Goal: Answer question/provide support

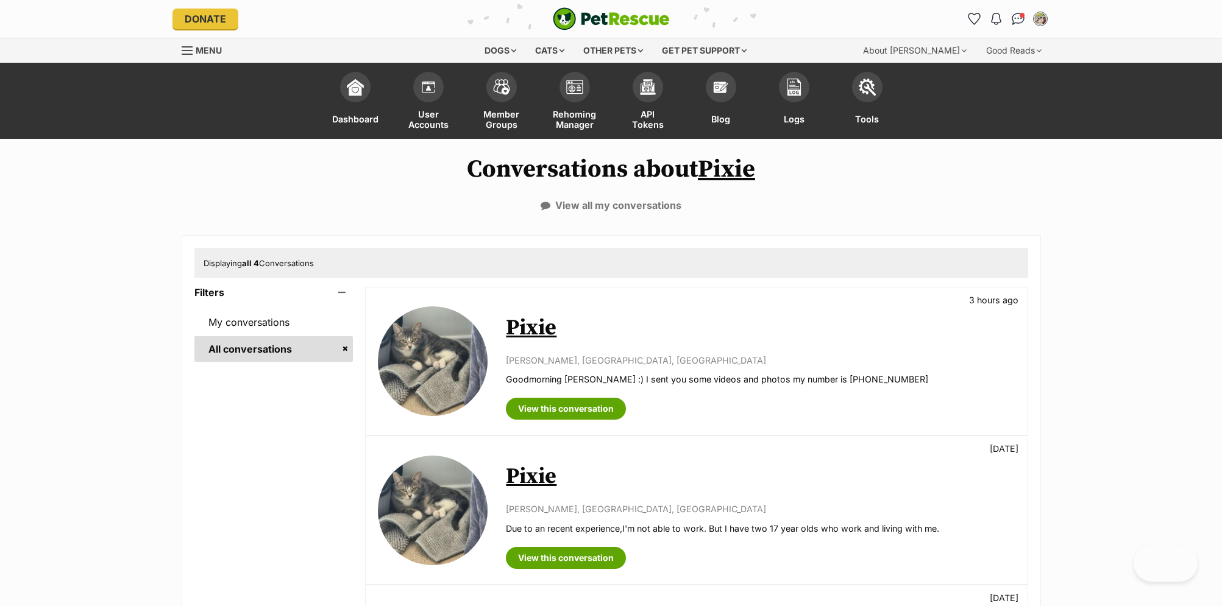
click at [566, 111] on span "Rehoming Manager" at bounding box center [574, 118] width 43 height 21
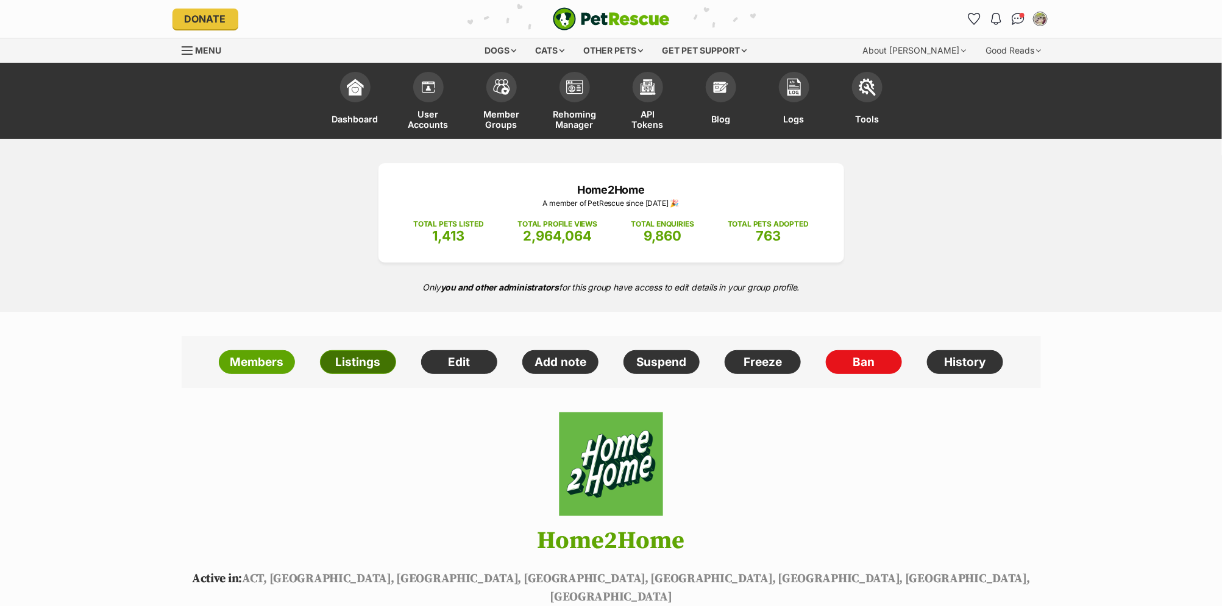
click at [367, 363] on link "Listings" at bounding box center [358, 362] width 76 height 24
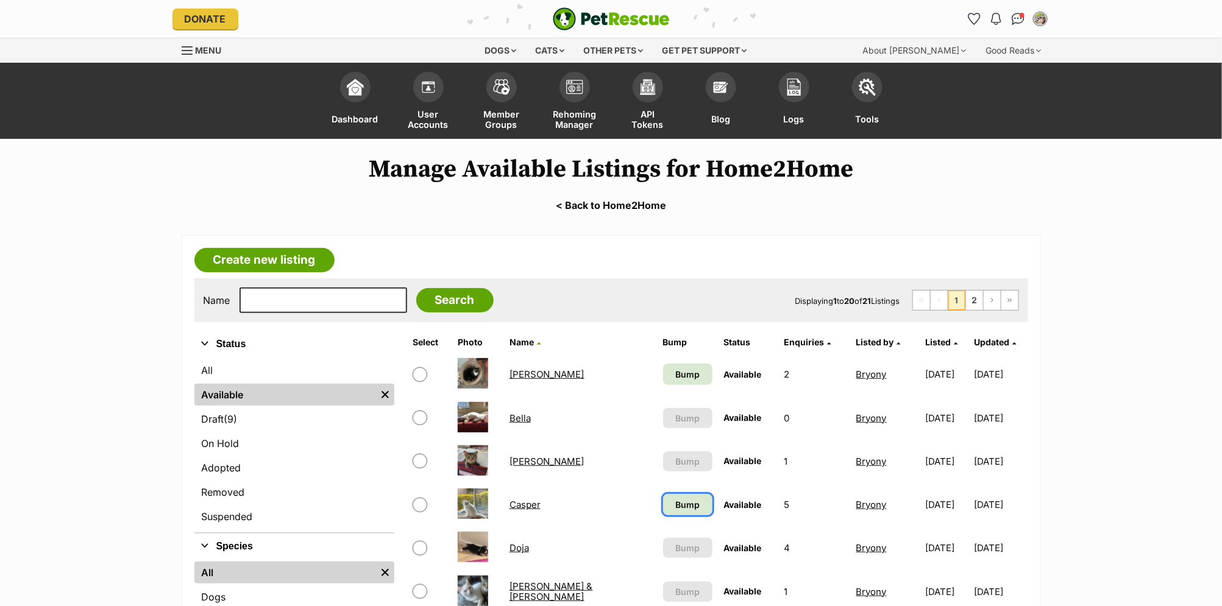
click at [675, 503] on span "Bump" at bounding box center [687, 505] width 24 height 13
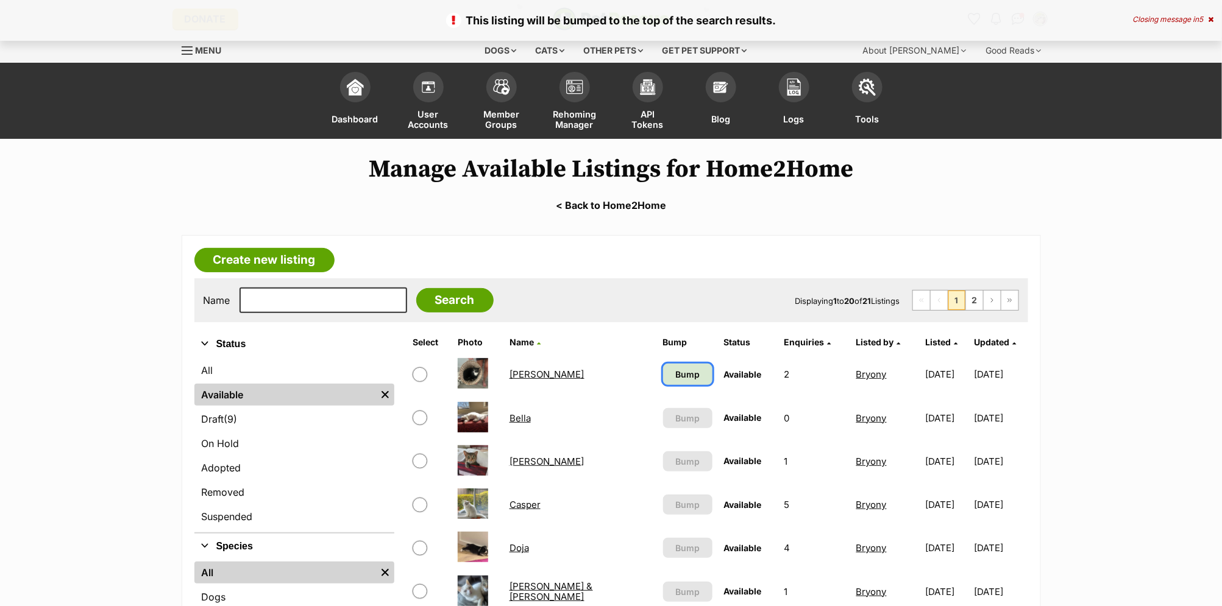
click at [675, 370] on span "Bump" at bounding box center [687, 374] width 24 height 13
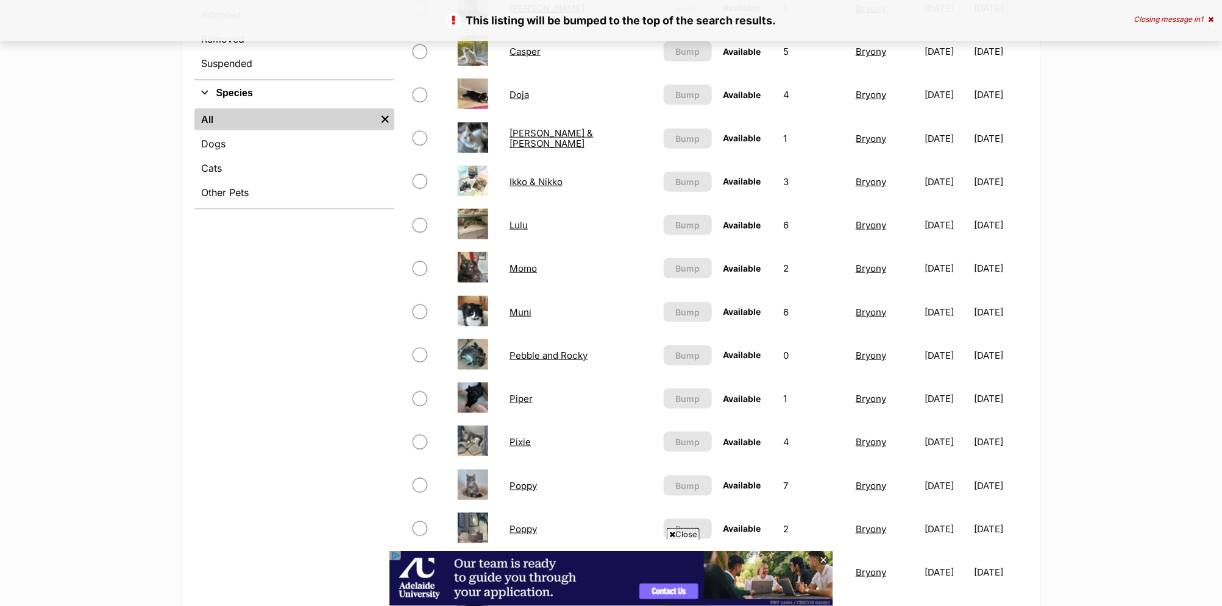
scroll to position [589, 0]
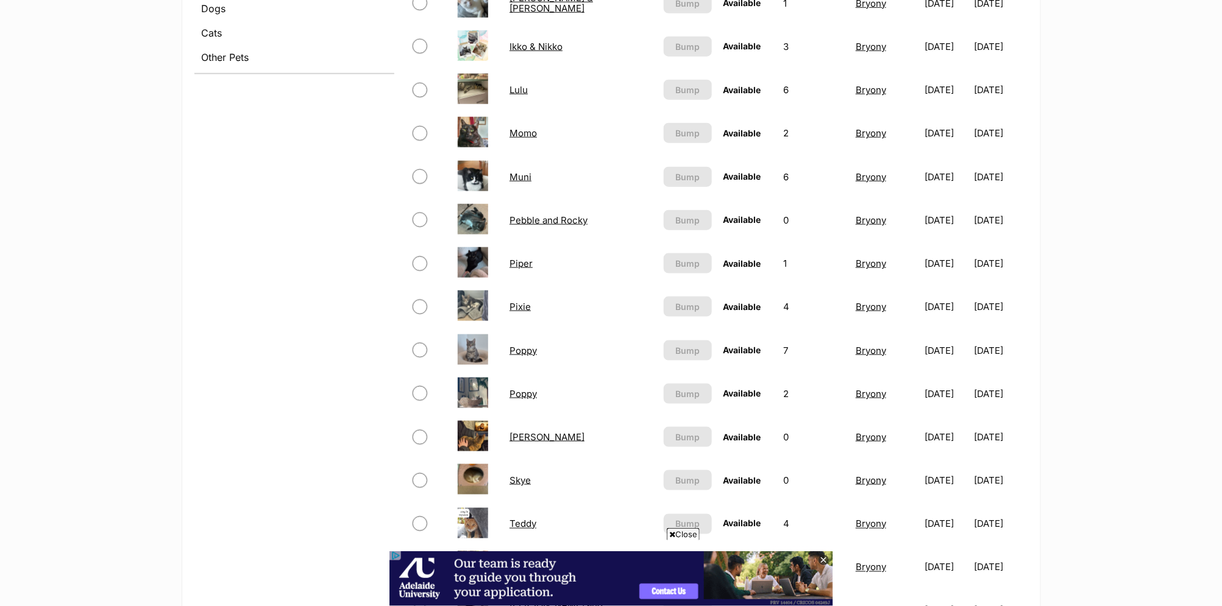
click at [518, 345] on link "Poppy" at bounding box center [523, 351] width 27 height 12
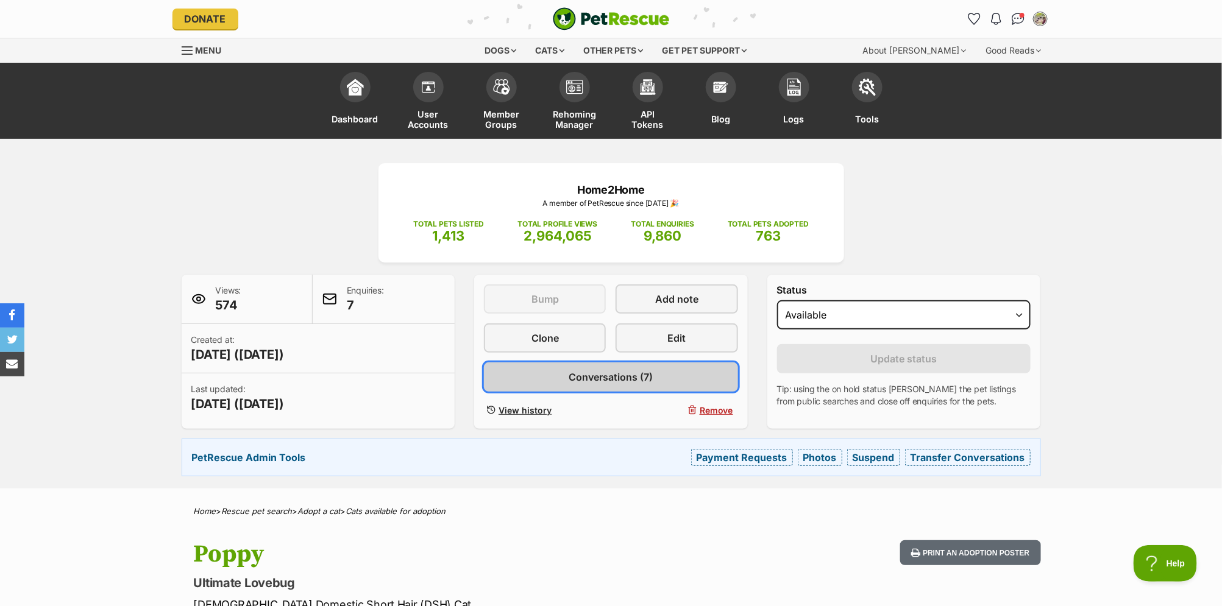
click at [586, 372] on span "Conversations (7)" at bounding box center [611, 377] width 84 height 15
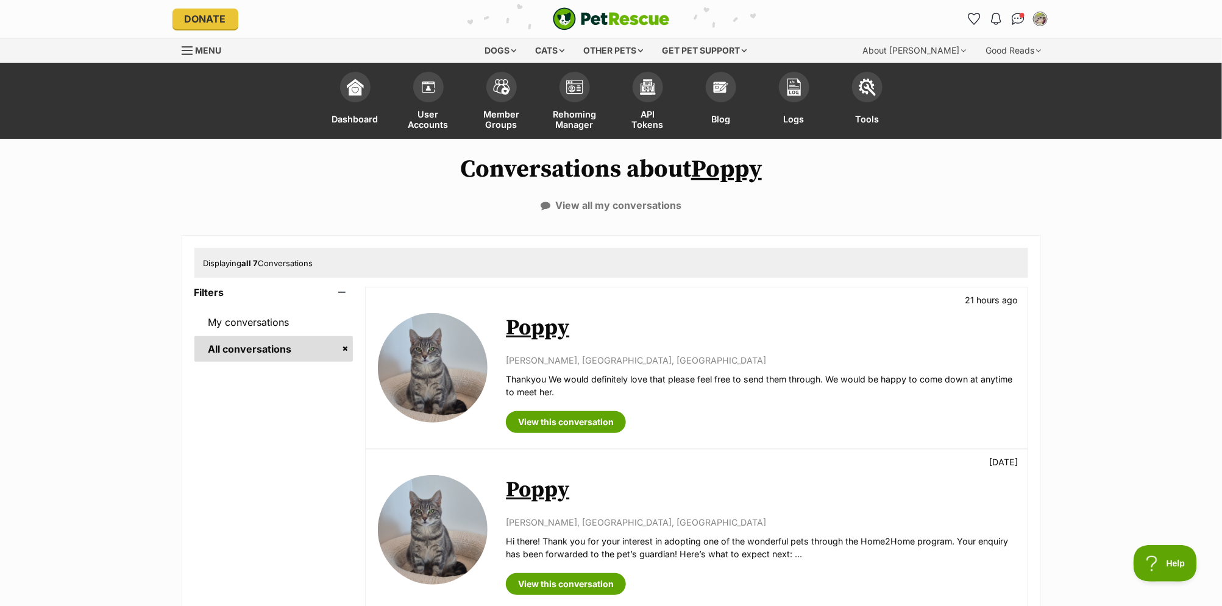
click at [518, 324] on link "Poppy" at bounding box center [537, 328] width 63 height 27
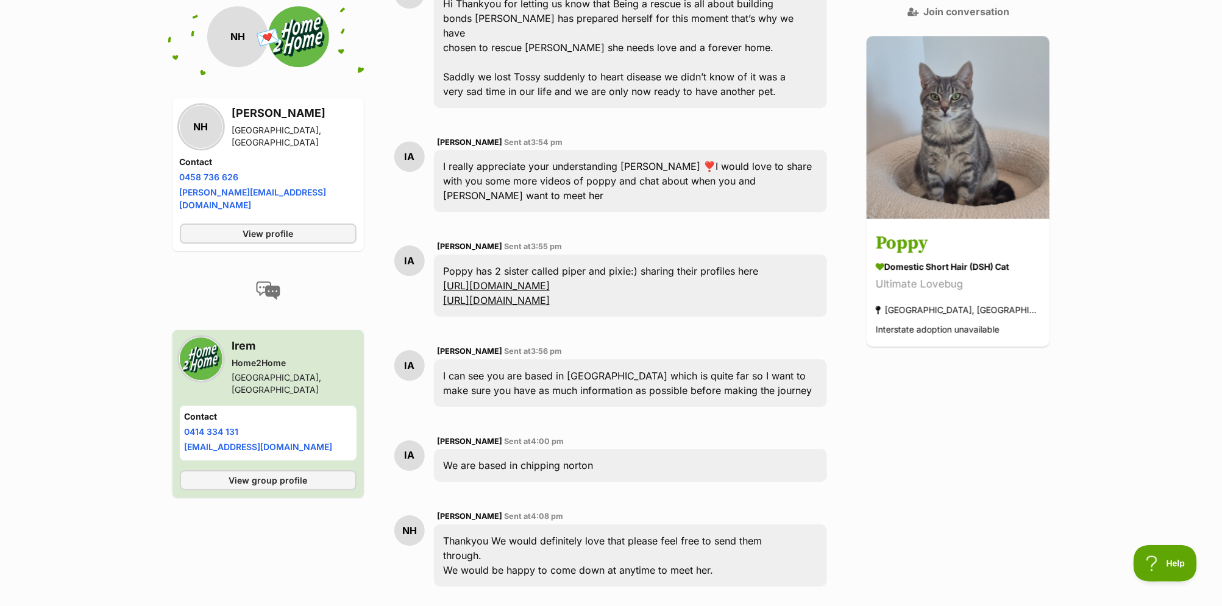
scroll to position [1654, 0]
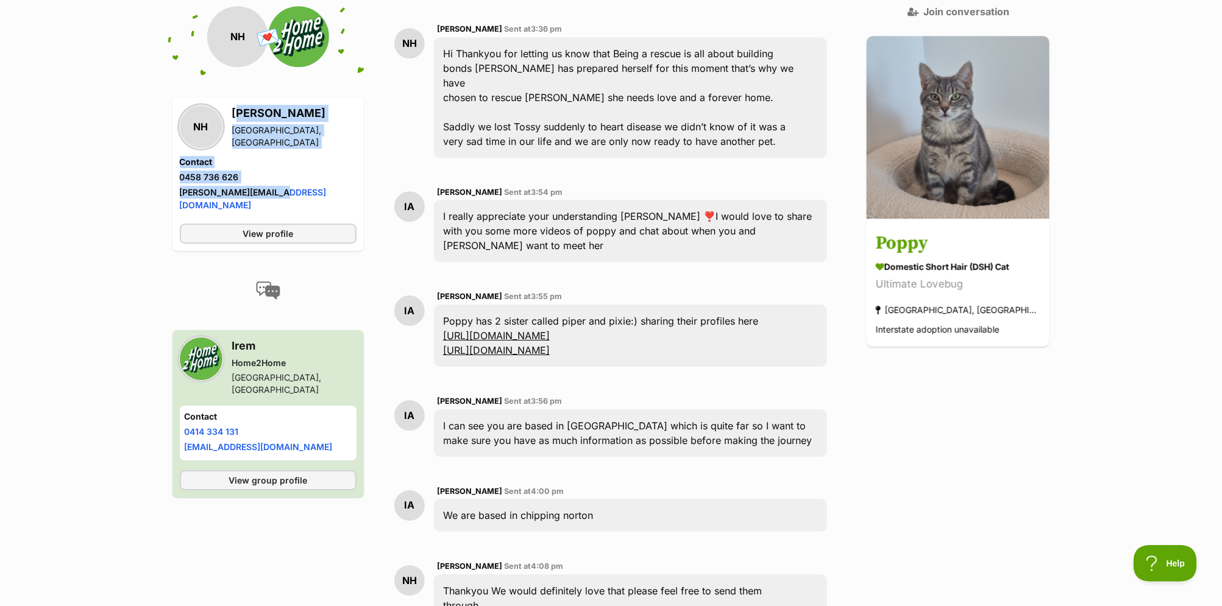
drag, startPoint x: 235, startPoint y: 120, endPoint x: 347, endPoint y: 195, distance: 134.4
click at [347, 195] on div "NH [PERSON_NAME] [GEOGRAPHIC_DATA], [GEOGRAPHIC_DATA] Contact Phone number Phon…" at bounding box center [268, 159] width 177 height 109
copy div "[PERSON_NAME][GEOGRAPHIC_DATA], [GEOGRAPHIC_DATA] Contact Phone number Phone nu…"
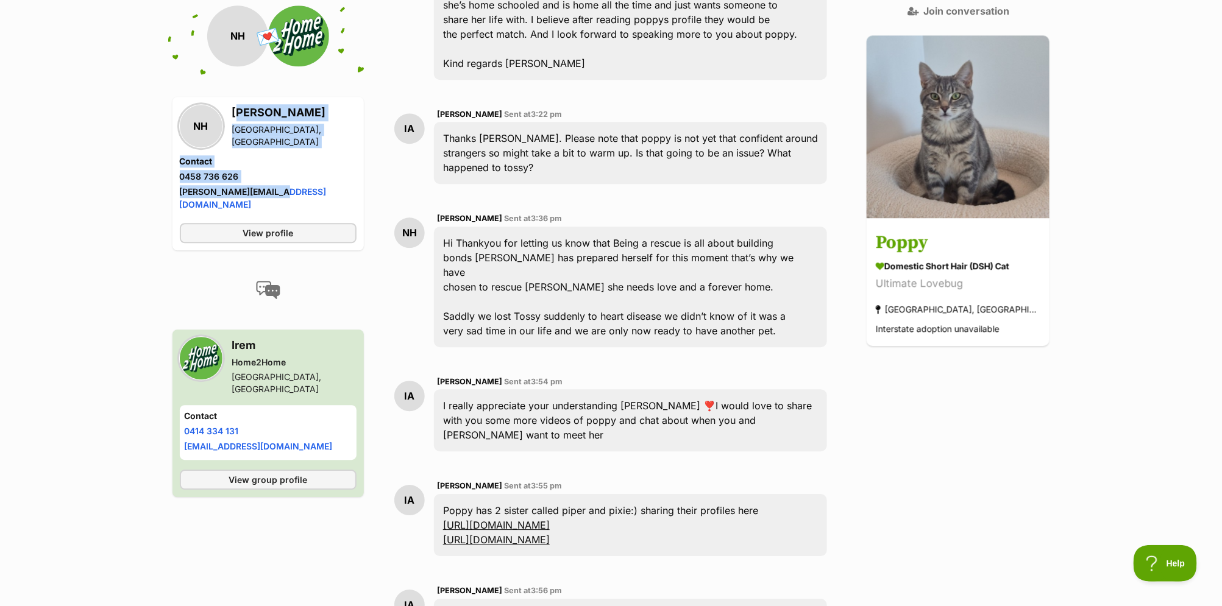
scroll to position [1439, 0]
